Goal: Information Seeking & Learning: Learn about a topic

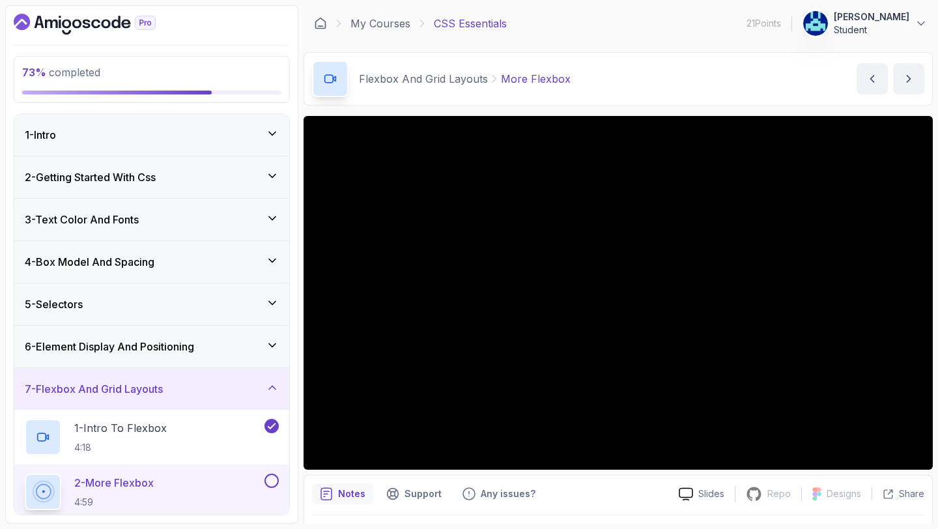
scroll to position [279, 0]
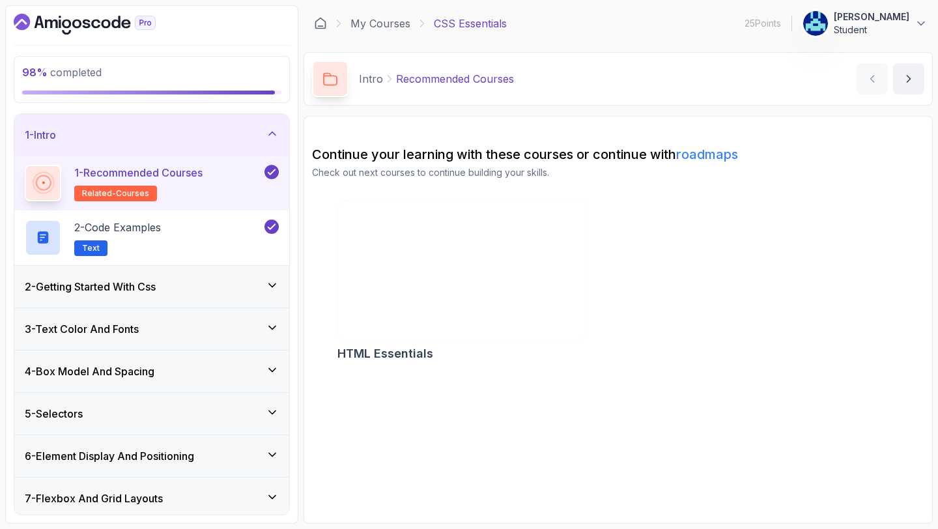
scroll to position [89, 0]
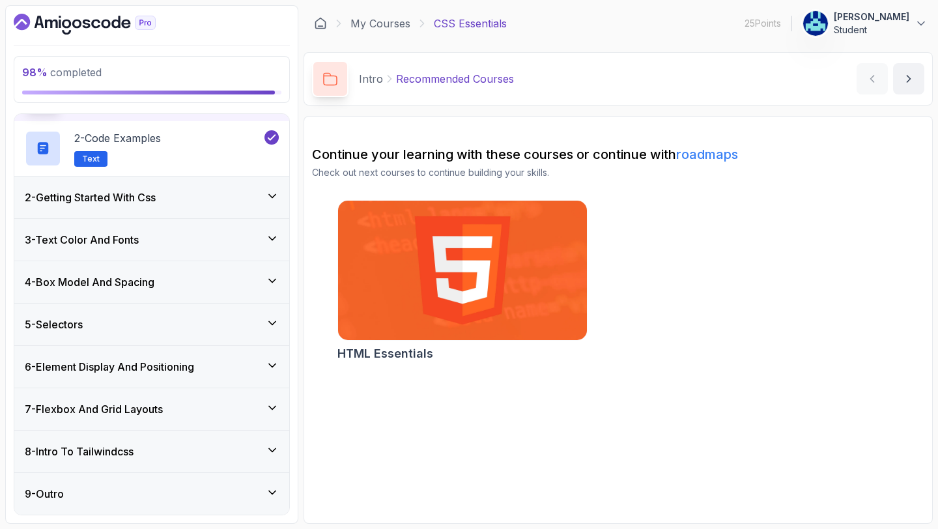
click at [202, 478] on div "9 - Outro" at bounding box center [151, 494] width 275 height 42
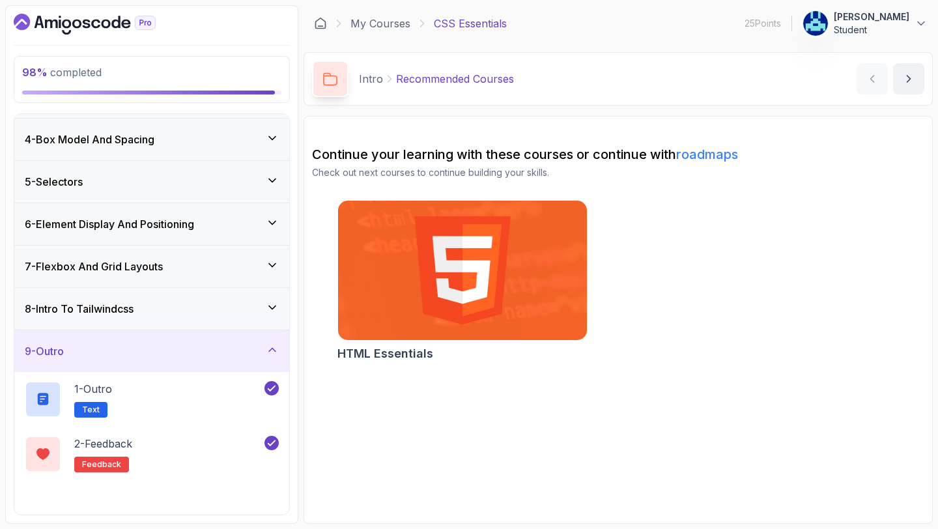
scroll to position [125, 0]
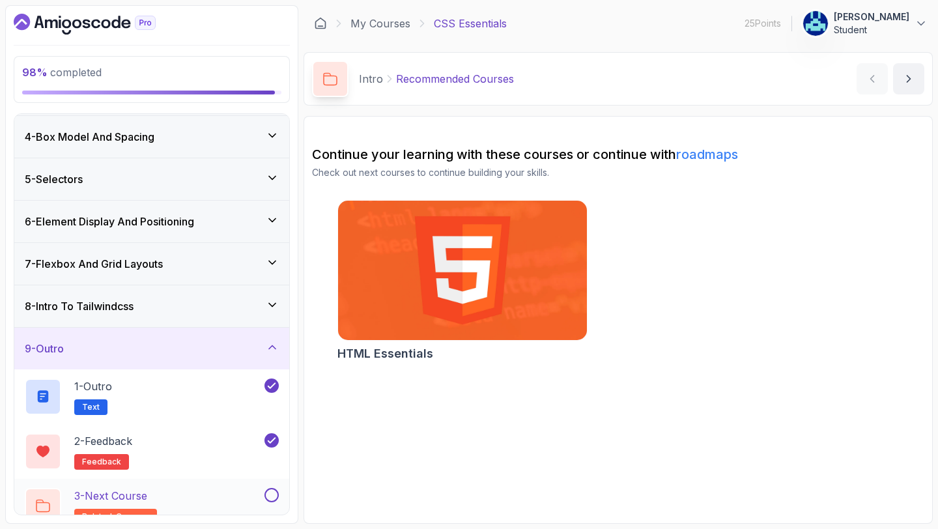
click at [274, 496] on button at bounding box center [271, 495] width 14 height 14
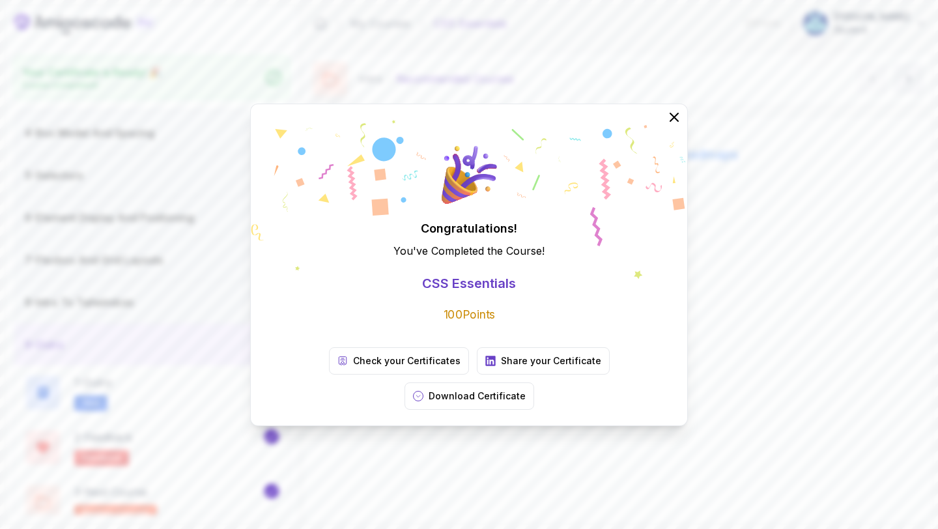
click at [96, 19] on div "Congratulations! You've Completed the Course ! CSS Essentials 100 Points Check …" at bounding box center [469, 264] width 938 height 529
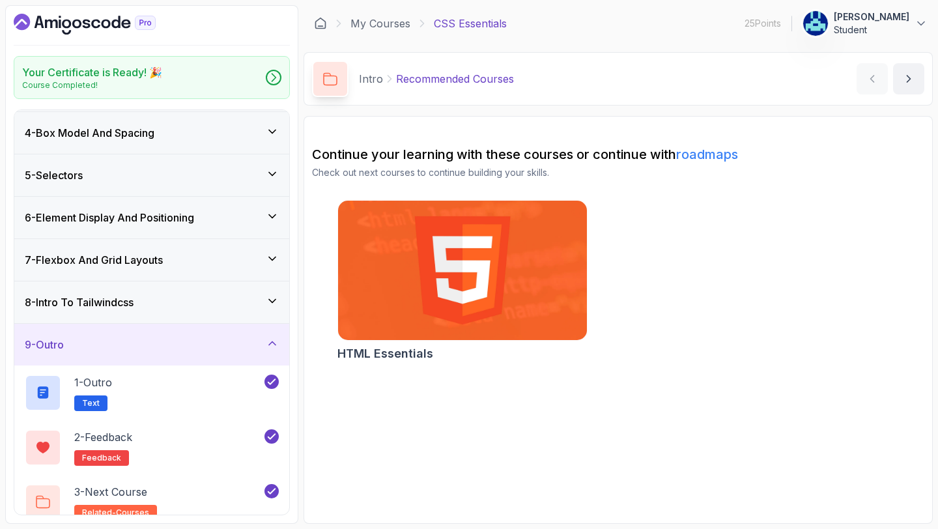
click at [93, 17] on icon "Dashboard" at bounding box center [85, 24] width 142 height 21
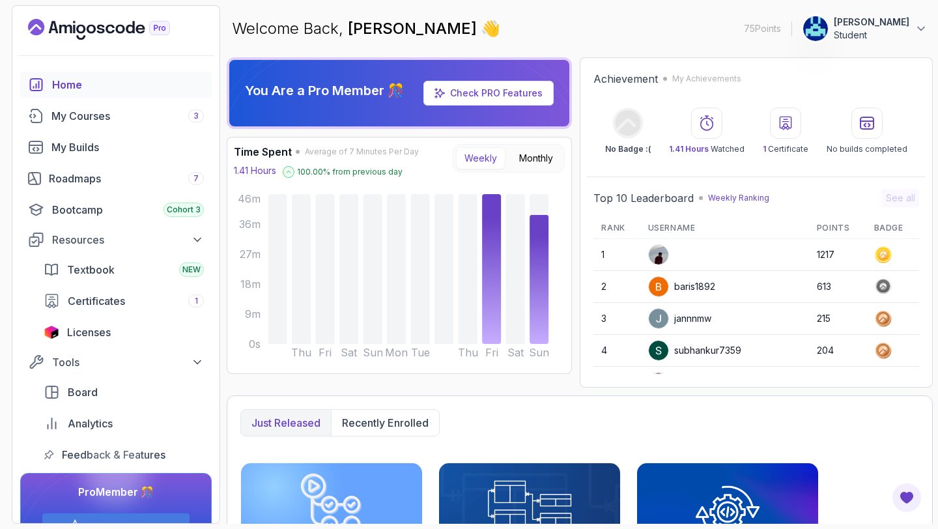
scroll to position [184, 0]
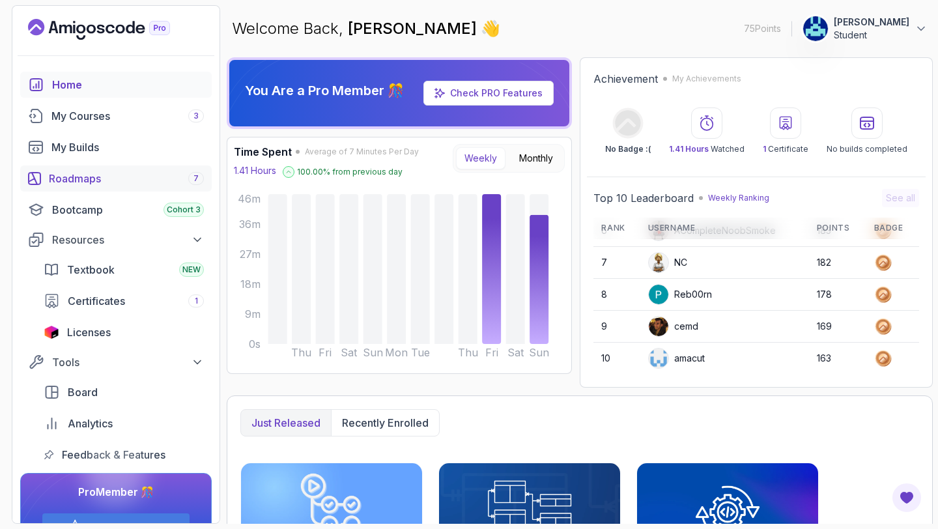
click at [117, 177] on div "Roadmaps 7" at bounding box center [126, 179] width 155 height 16
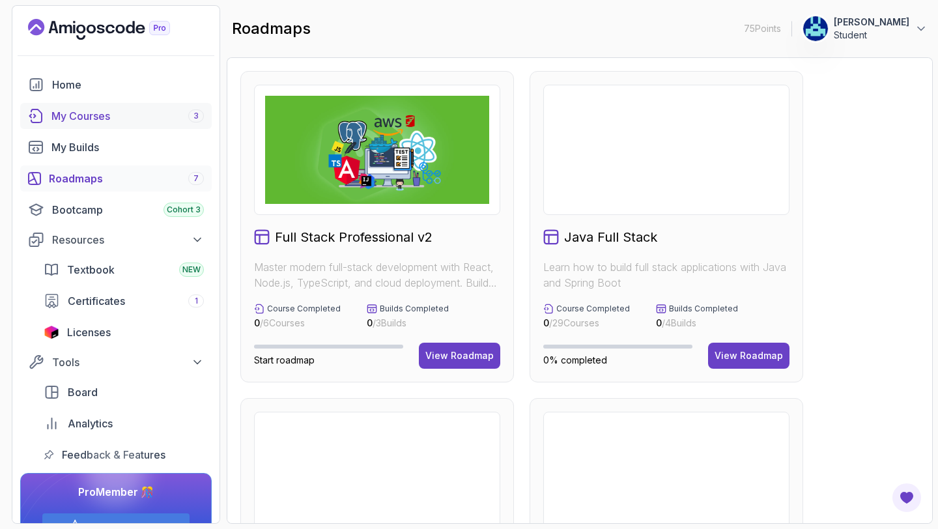
click at [147, 115] on div "My Courses 3" at bounding box center [127, 116] width 152 height 16
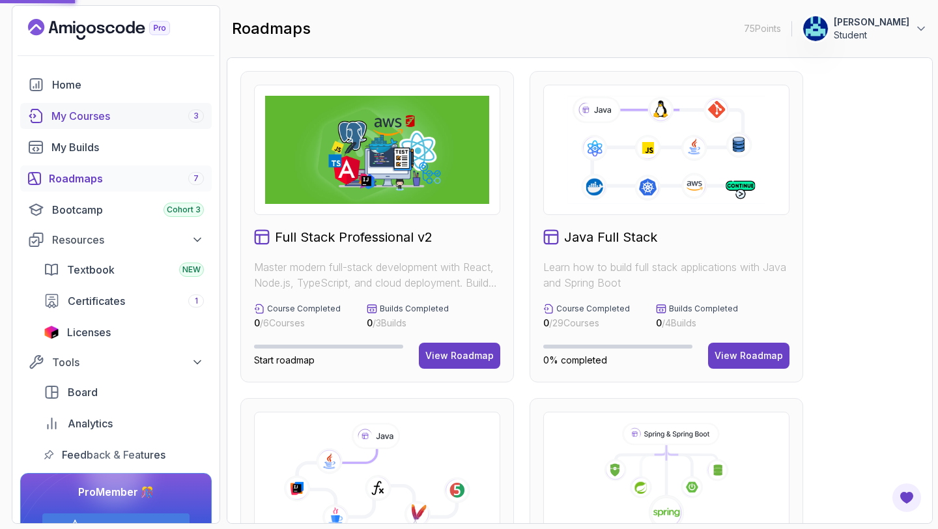
click at [98, 115] on div "My Courses 3" at bounding box center [127, 116] width 152 height 16
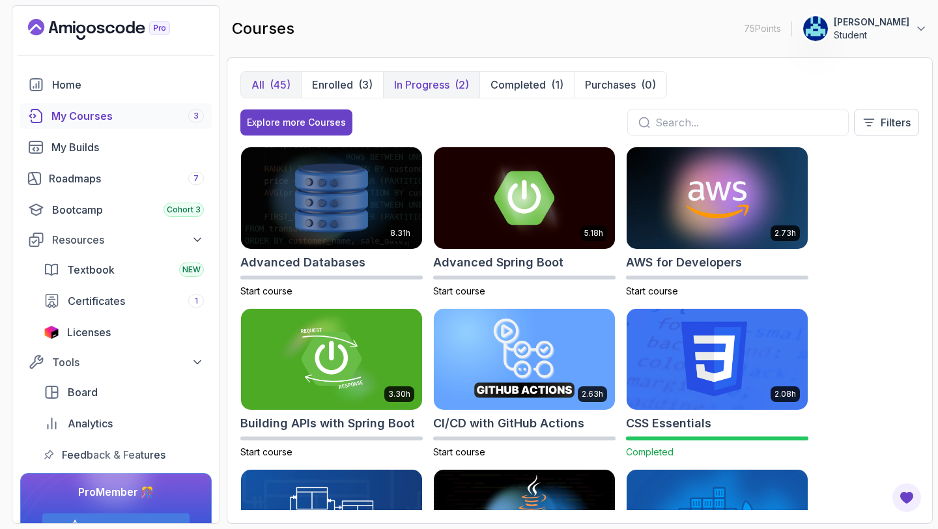
click at [444, 90] on p "In Progress" at bounding box center [421, 85] width 55 height 16
